Goal: Task Accomplishment & Management: Complete application form

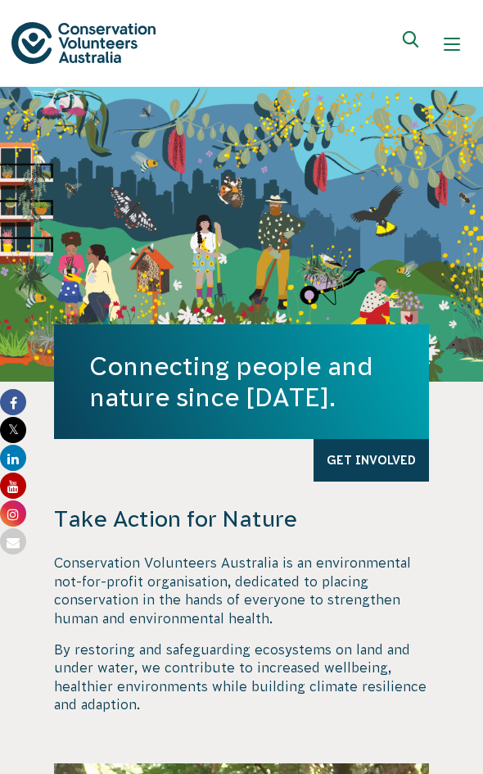
click at [449, 49] on span "Show mobile navigation menu" at bounding box center [452, 50] width 16 height 2
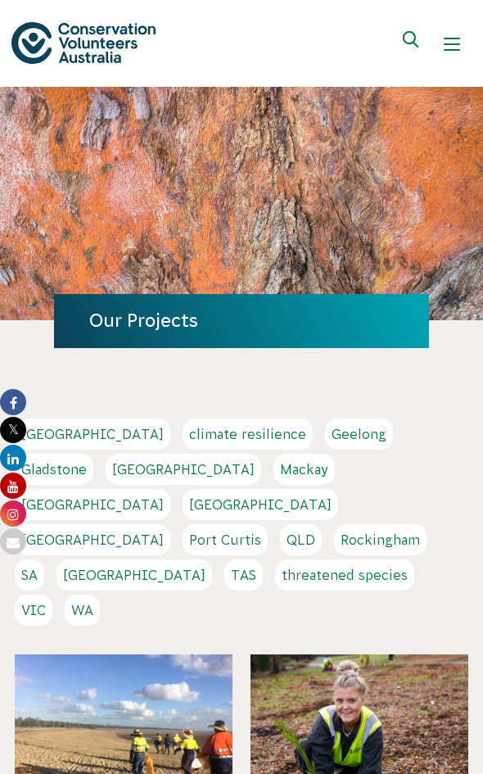
click at [100, 594] on link "WA" at bounding box center [82, 609] width 35 height 31
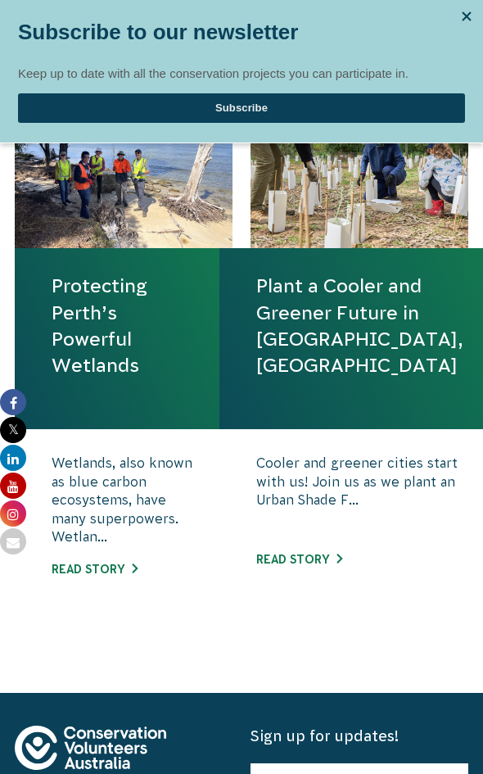
scroll to position [364, 0]
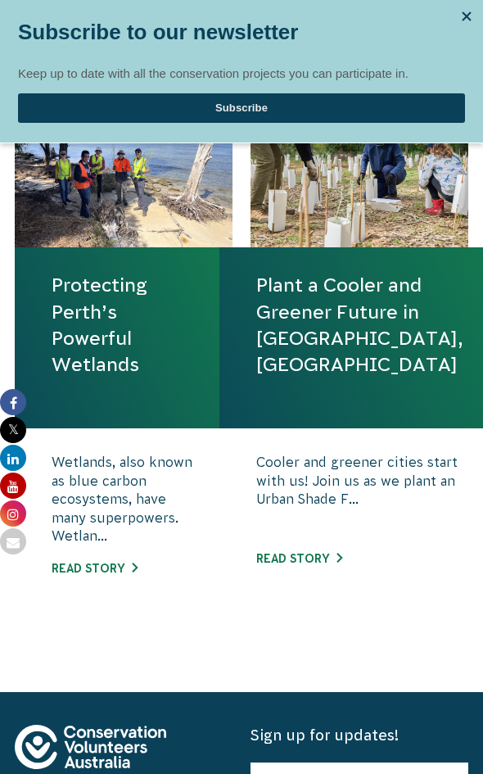
click at [138, 343] on link "Protecting Perth’s Powerful Wetlands" at bounding box center [124, 325] width 144 height 106
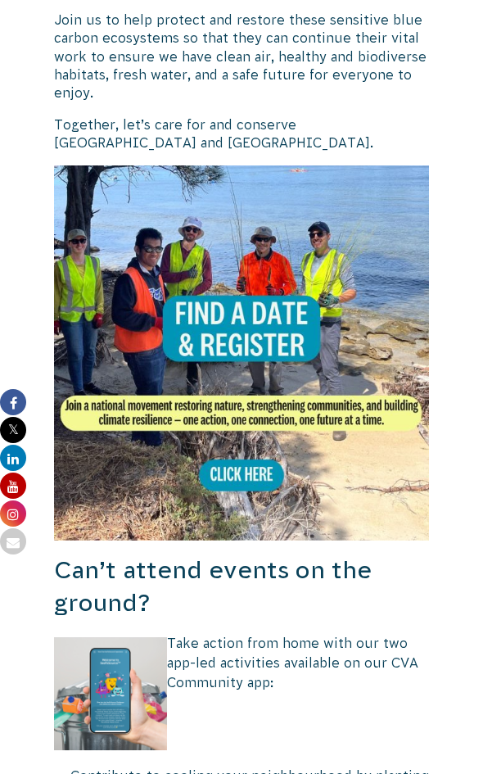
scroll to position [607, 0]
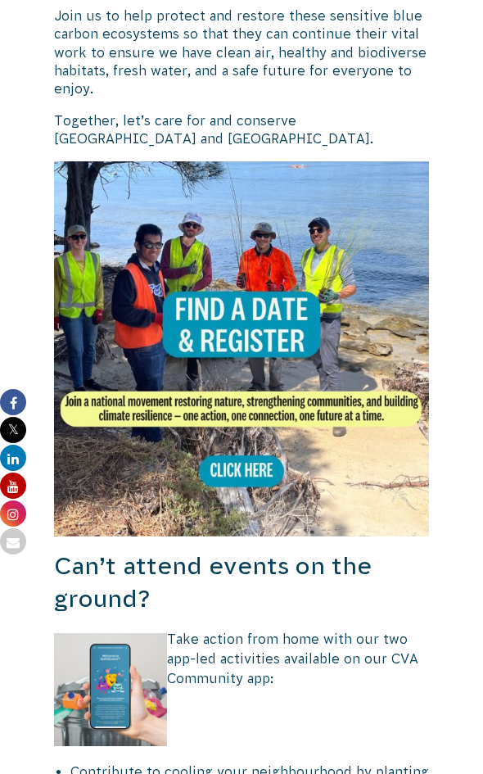
click at [247, 459] on img at bounding box center [241, 348] width 375 height 375
